Goal: Transaction & Acquisition: Purchase product/service

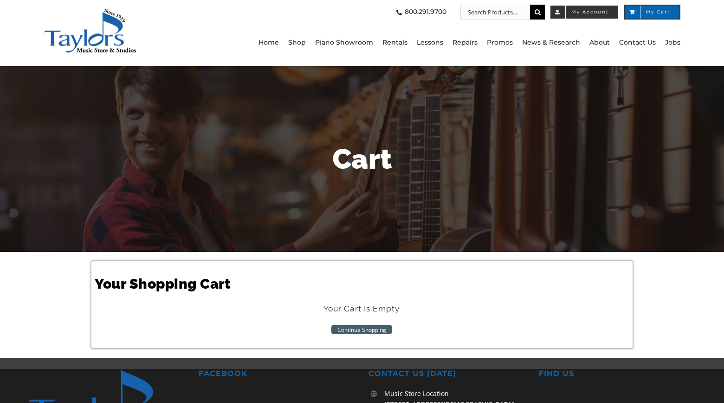
click at [585, 14] on span "My Account" at bounding box center [584, 12] width 49 height 5
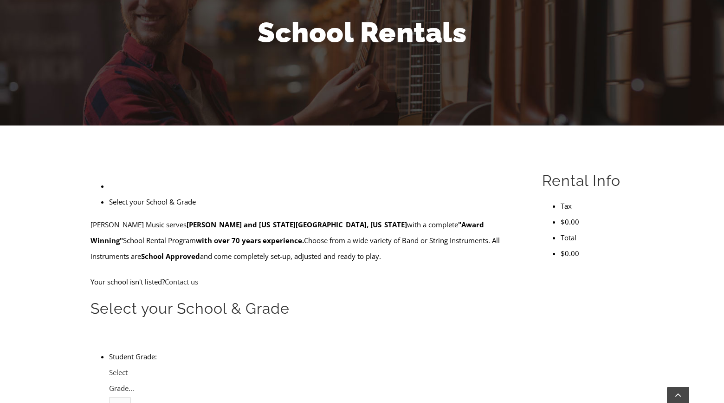
scroll to position [124, 0]
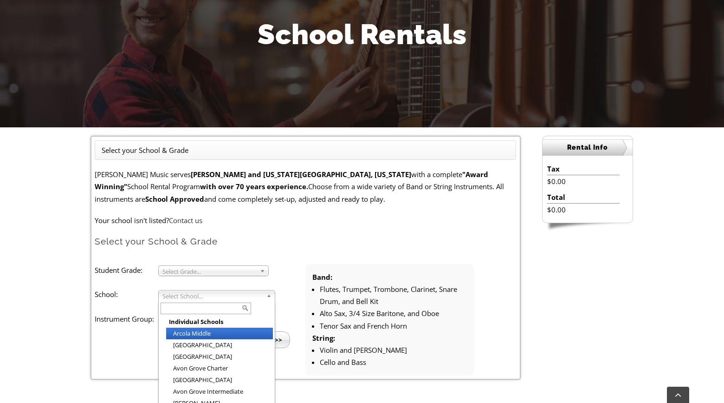
click at [228, 290] on span "Select School..." at bounding box center [213, 295] width 100 height 11
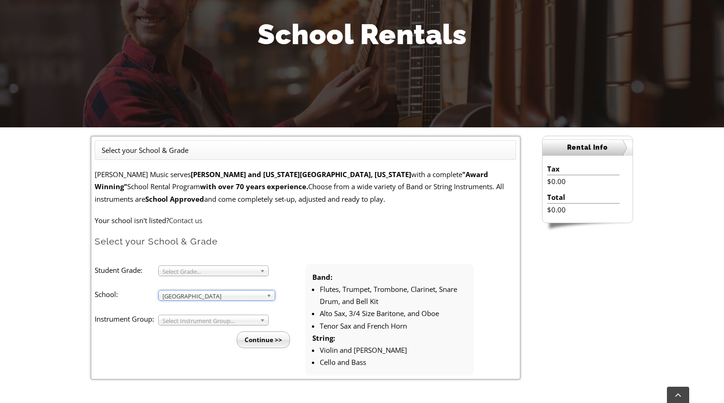
click at [220, 269] on span "Select Grade..." at bounding box center [210, 271] width 94 height 11
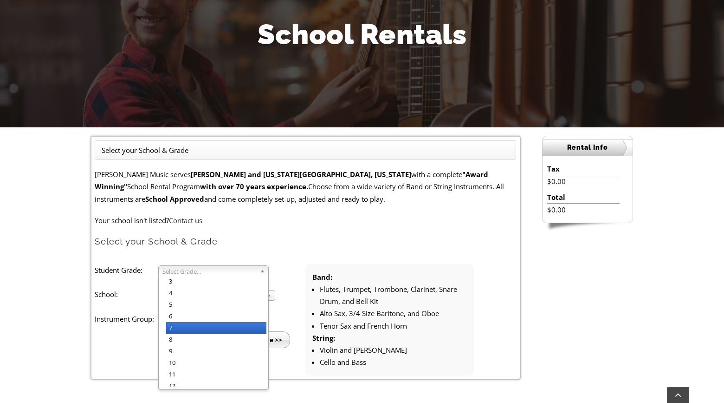
click at [201, 327] on li "7" at bounding box center [216, 328] width 100 height 12
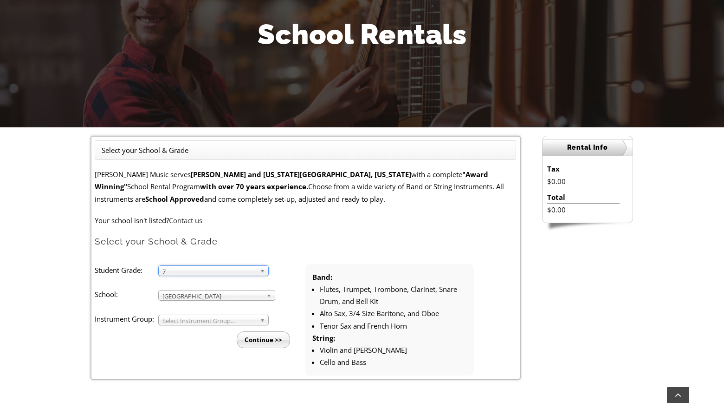
click at [199, 319] on span "Select Instrument Group..." at bounding box center [210, 320] width 94 height 11
click at [195, 331] on li "Band" at bounding box center [216, 331] width 100 height 12
click at [278, 336] on input "Continue >>" at bounding box center [263, 339] width 53 height 17
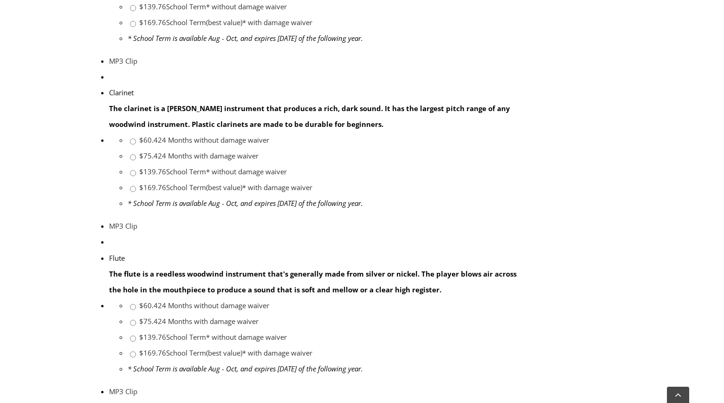
scroll to position [958, 0]
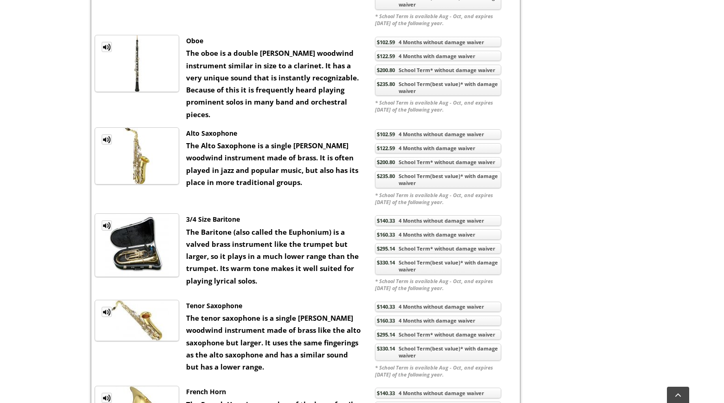
click at [431, 173] on link "$235.80 School Term(best value)* with damage waiver" at bounding box center [438, 180] width 126 height 18
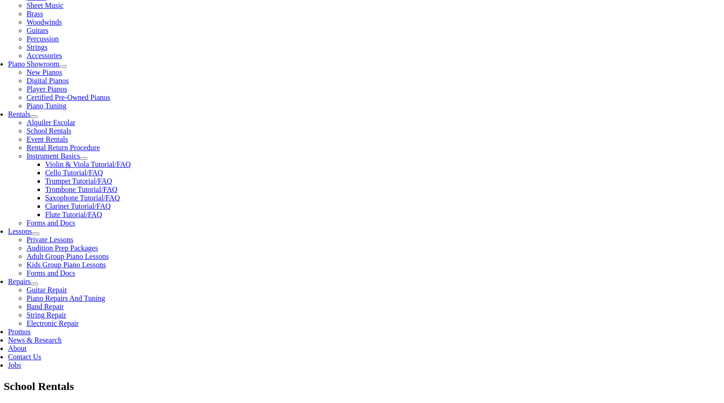
scroll to position [227, 0]
checkbox input"] "true"
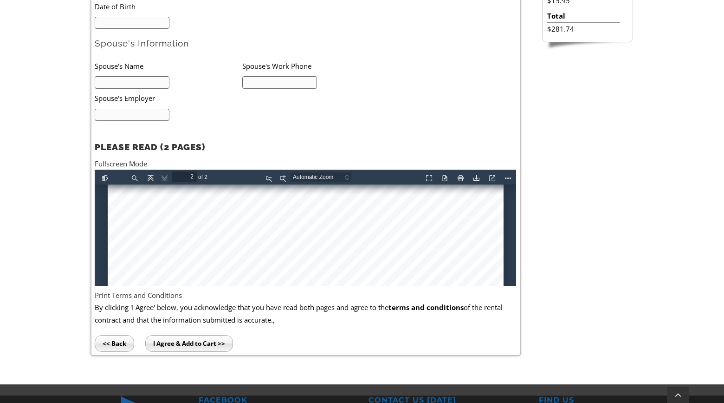
scroll to position [1119, 0]
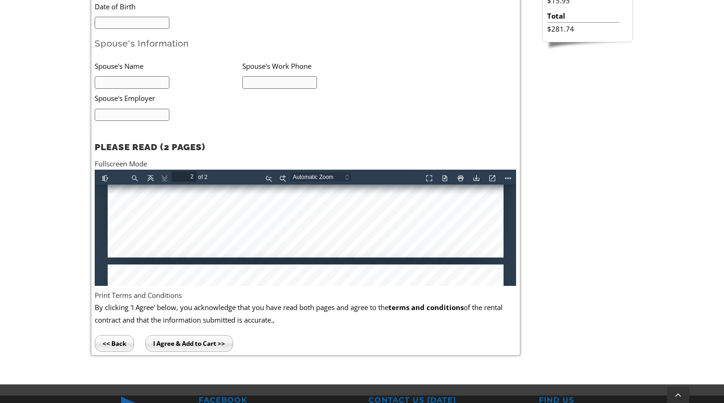
type input "1"
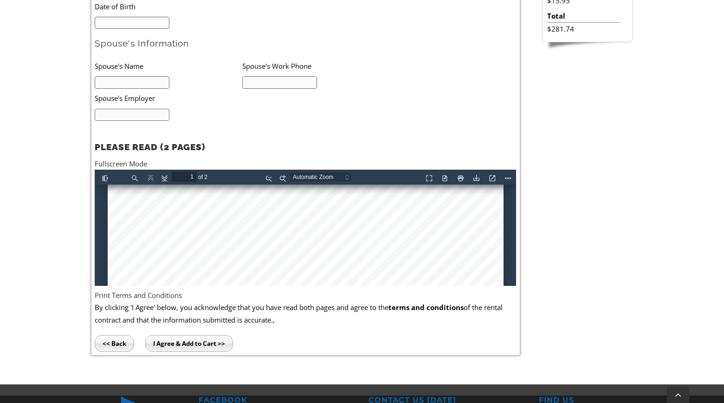
scroll to position [0, 0]
drag, startPoint x: 513, startPoint y: 187, endPoint x: 616, endPoint y: 338, distance: 182.5
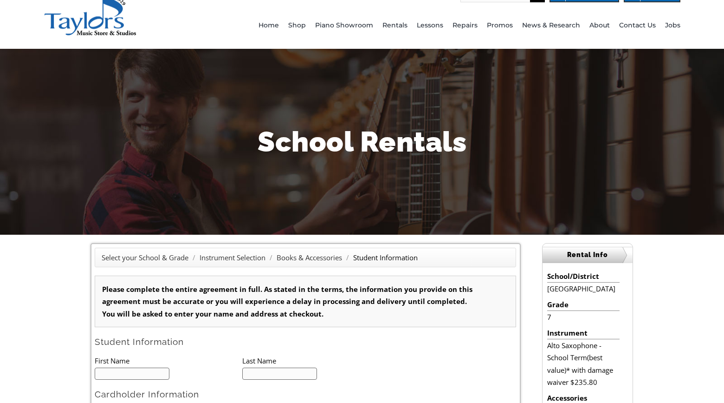
scroll to position [19, 0]
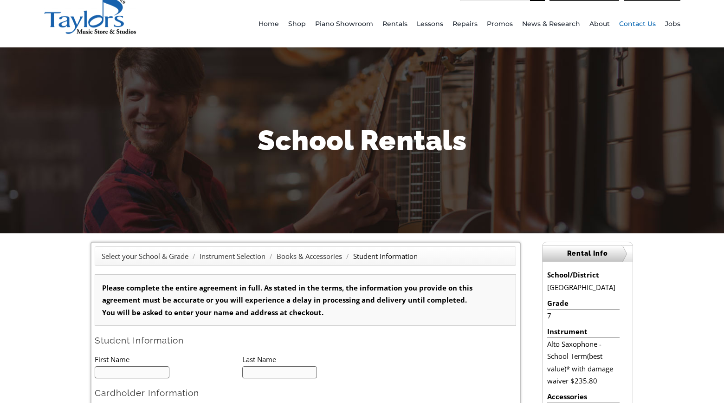
click at [647, 20] on span "Contact Us" at bounding box center [637, 24] width 37 height 15
